Goal: Task Accomplishment & Management: Use online tool/utility

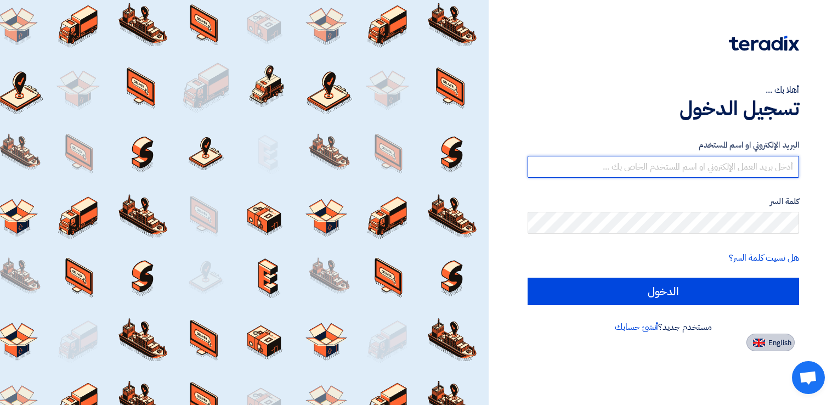
type input "[EMAIL_ADDRESS][DOMAIN_NAME]"
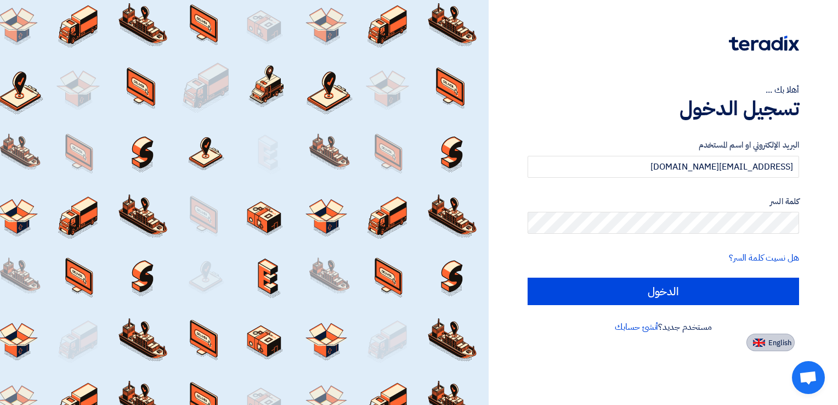
click at [766, 346] on button "English" at bounding box center [771, 343] width 48 height 18
type input "Sign in"
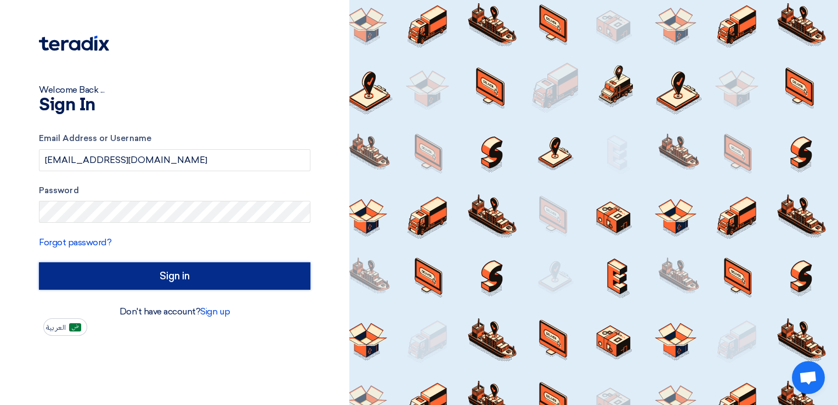
click at [165, 270] on input "Sign in" at bounding box center [175, 275] width 272 height 27
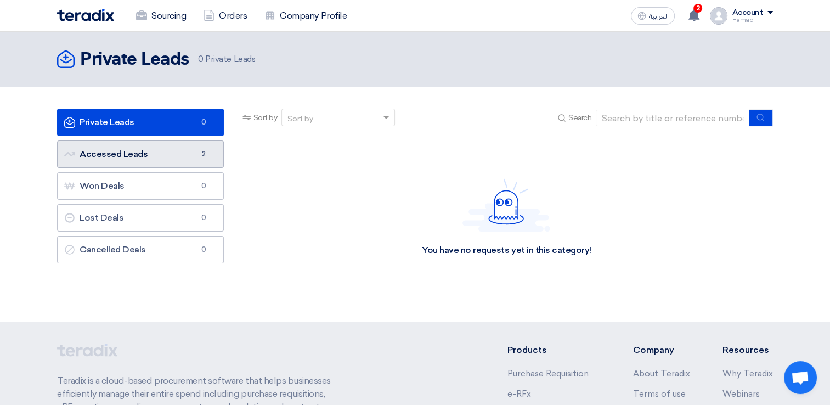
click at [164, 160] on link "Accessed Leads Accessed Leads 2" at bounding box center [140, 153] width 167 height 27
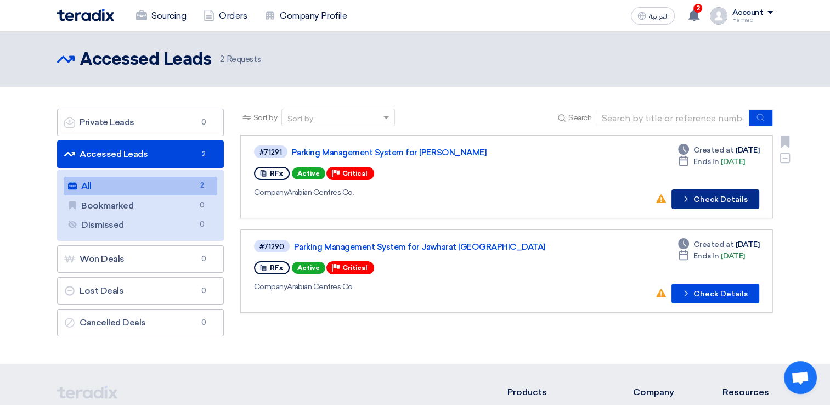
click at [704, 205] on button "Check details Check Details" at bounding box center [716, 199] width 88 height 20
